Goal: Transaction & Acquisition: Obtain resource

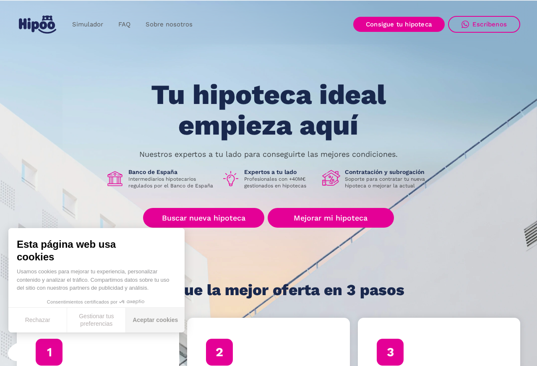
click at [153, 323] on button "Aceptar cookies" at bounding box center [155, 320] width 59 height 25
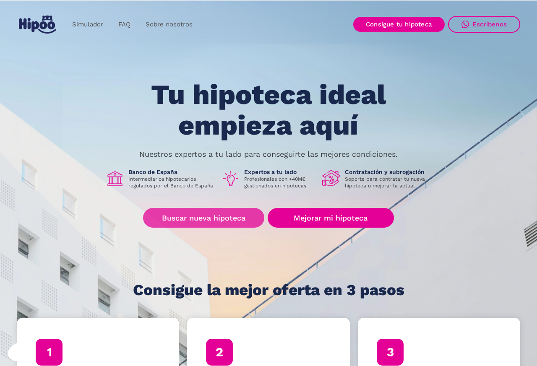
click at [217, 220] on link "Buscar nueva hipoteca" at bounding box center [203, 218] width 121 height 20
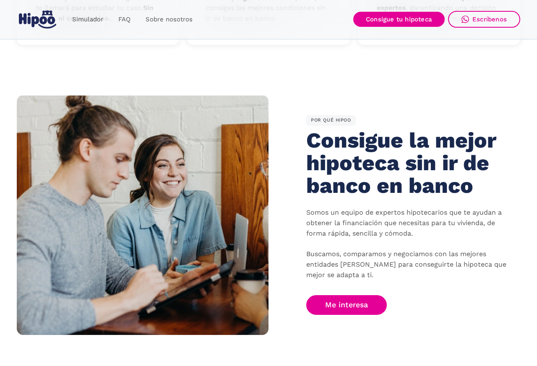
scroll to position [443, 0]
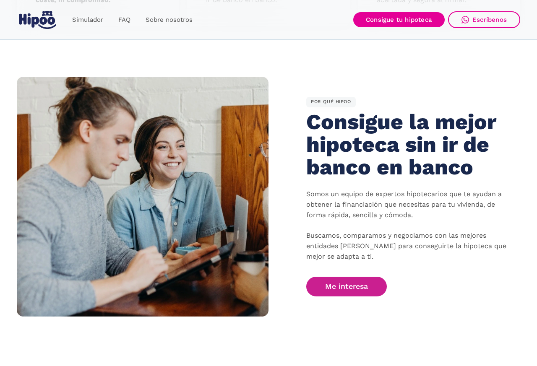
click at [352, 282] on link "Me interesa" at bounding box center [346, 287] width 81 height 20
